Goal: Register for event/course: Register for event/course

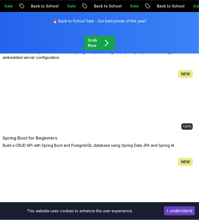
scroll to position [379, 0]
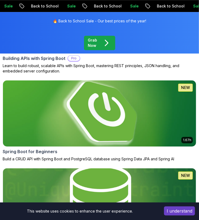
click at [88, 109] on img at bounding box center [99, 113] width 203 height 69
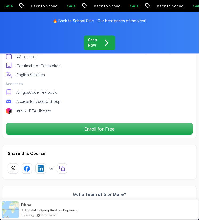
scroll to position [227, 0]
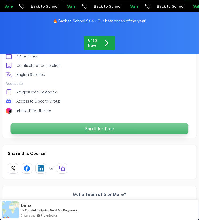
click at [100, 126] on p "Enroll for Free" at bounding box center [100, 128] width 178 height 11
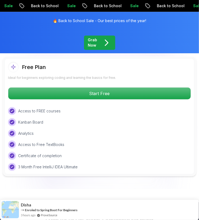
scroll to position [1263, 0]
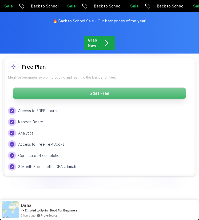
click at [106, 96] on p "Start Free" at bounding box center [99, 93] width 173 height 11
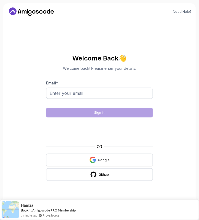
click at [103, 154] on button "Google" at bounding box center [99, 160] width 107 height 13
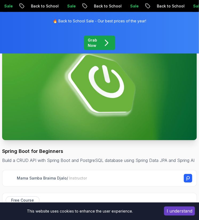
scroll to position [50, 0]
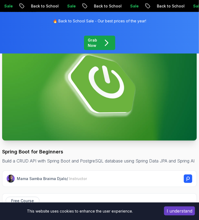
click at [98, 107] on img at bounding box center [99, 86] width 195 height 110
click at [180, 213] on button "I understand" at bounding box center [179, 211] width 31 height 9
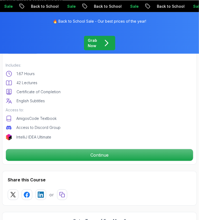
scroll to position [202, 0]
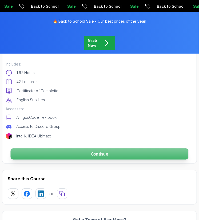
click at [92, 155] on p "Continue" at bounding box center [100, 154] width 178 height 11
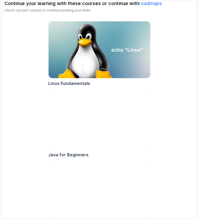
scroll to position [94, 0]
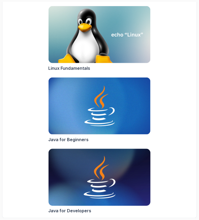
click at [84, 180] on img at bounding box center [99, 178] width 107 height 60
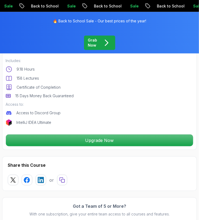
scroll to position [205, 0]
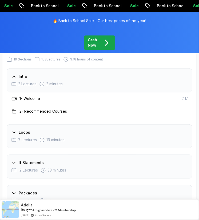
scroll to position [811, 0]
